Goal: Download file/media

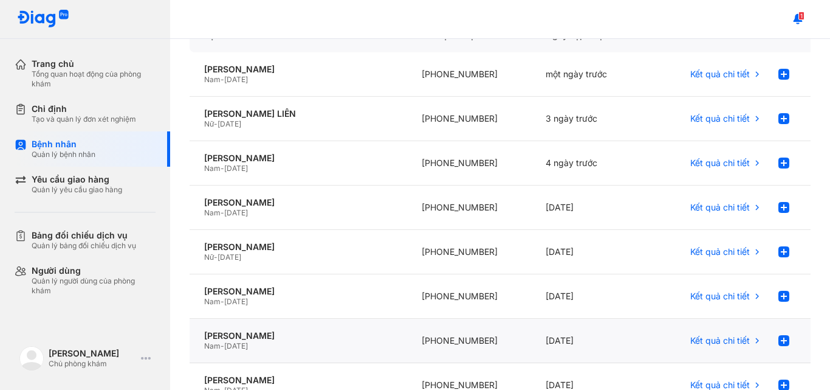
scroll to position [122, 0]
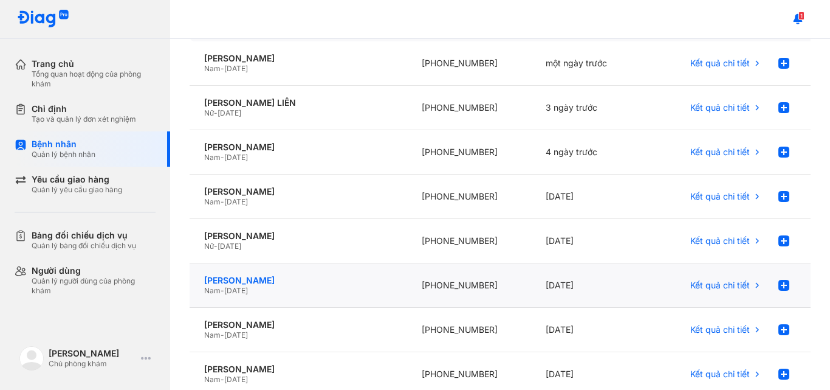
click at [343, 282] on div "[PERSON_NAME]" at bounding box center [298, 280] width 188 height 11
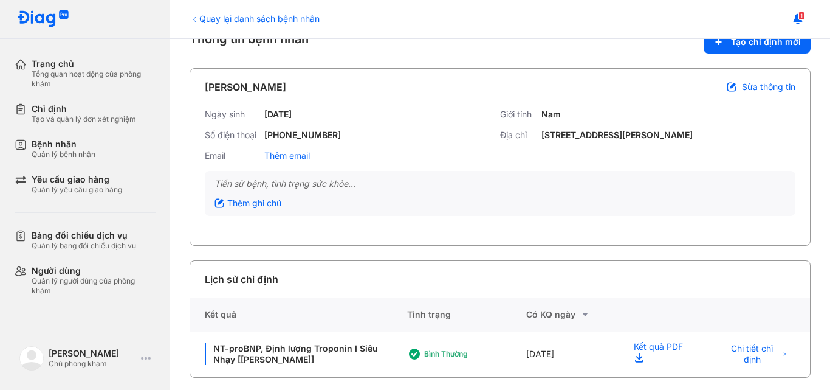
scroll to position [35, 0]
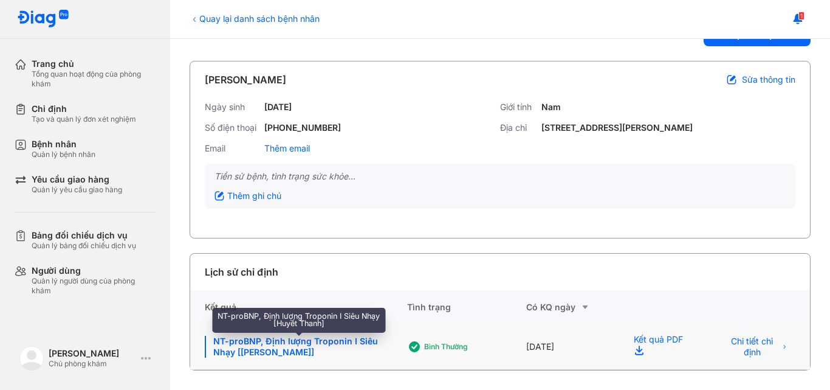
click at [313, 342] on div "NT-proBNP, Định lượng Troponin I Siêu Nhạy [[PERSON_NAME]]" at bounding box center [299, 347] width 188 height 22
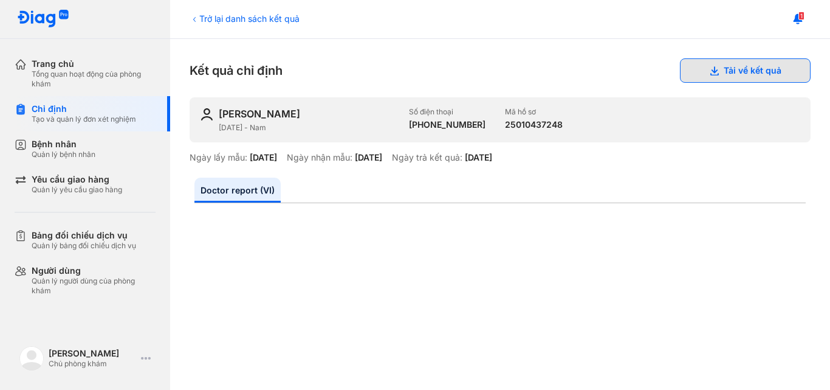
click at [742, 72] on button "Tải về kết quả" at bounding box center [745, 70] width 131 height 24
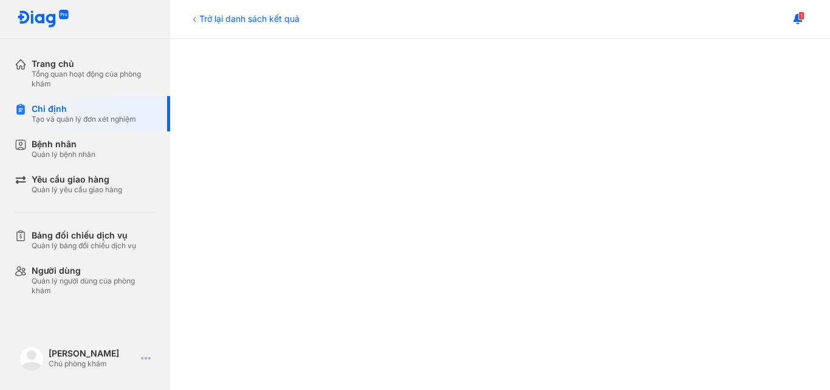
scroll to position [243, 0]
